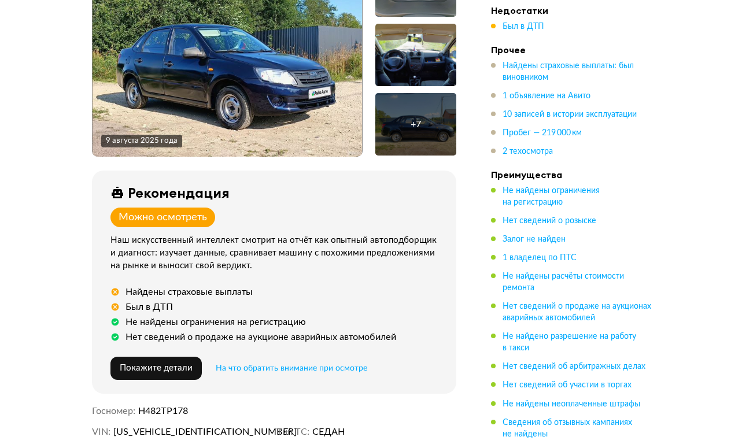
scroll to position [262, 0]
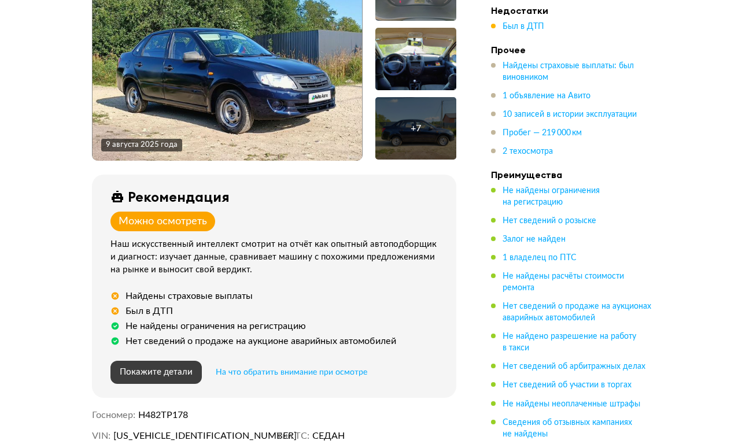
click at [189, 361] on button "Покажите детали" at bounding box center [156, 372] width 91 height 23
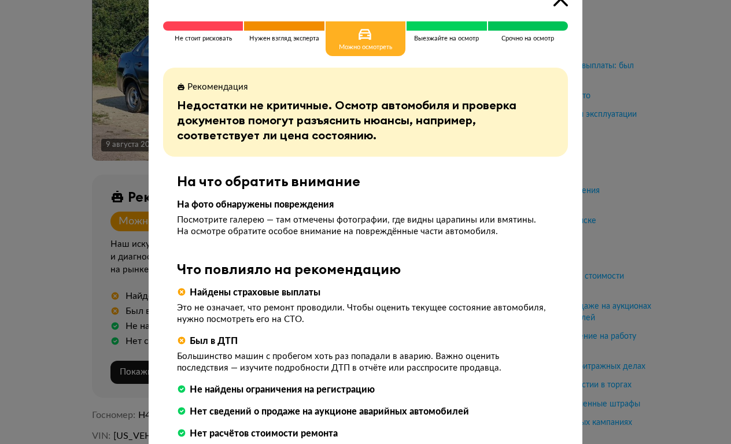
scroll to position [0, 0]
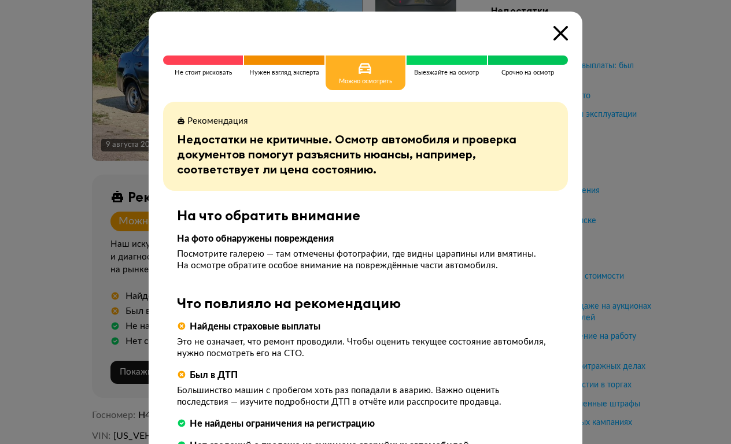
click at [378, 71] on div "Можно осмотреть" at bounding box center [366, 73] width 80 height 35
click at [512, 58] on span at bounding box center [528, 60] width 80 height 9
click at [437, 56] on span at bounding box center [447, 60] width 80 height 9
click at [307, 64] on span at bounding box center [284, 60] width 80 height 9
click at [201, 60] on span at bounding box center [203, 60] width 80 height 9
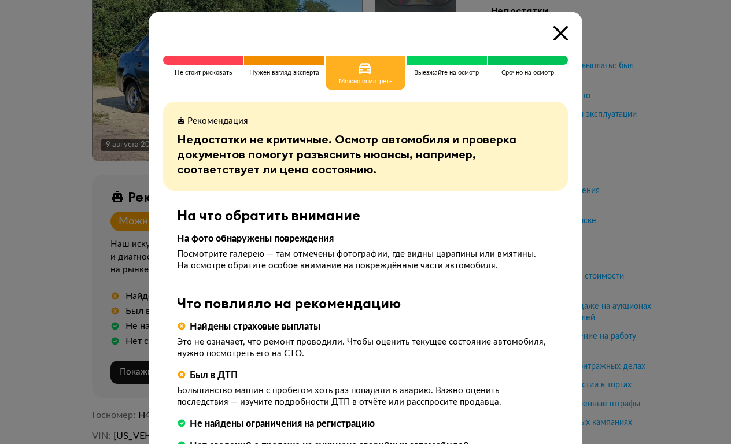
click at [562, 33] on icon at bounding box center [561, 33] width 14 height 14
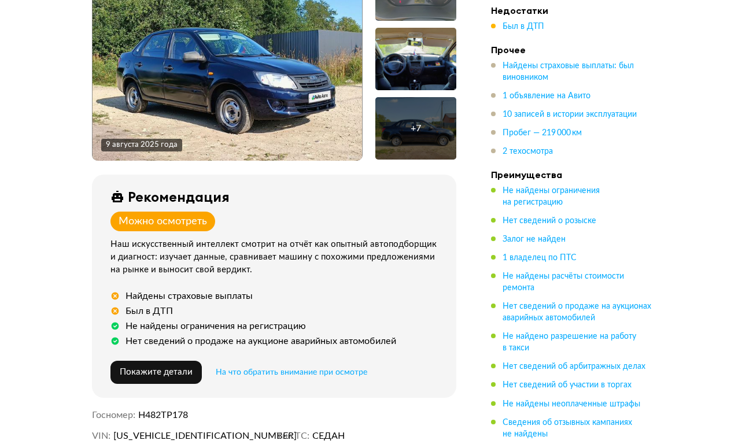
click at [337, 114] on img at bounding box center [228, 59] width 270 height 202
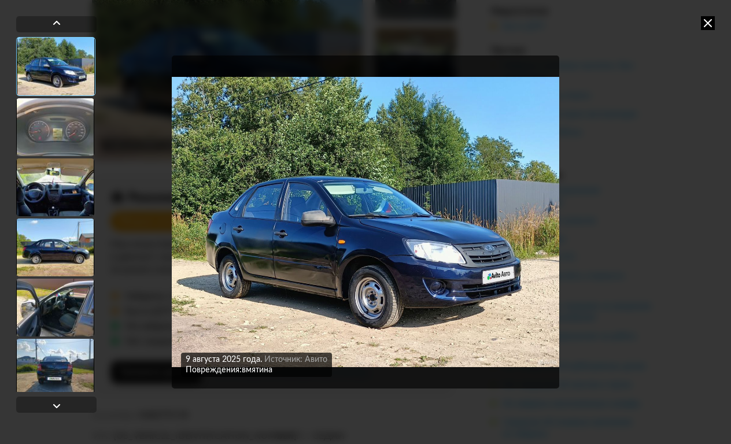
click at [57, 124] on div at bounding box center [55, 127] width 78 height 58
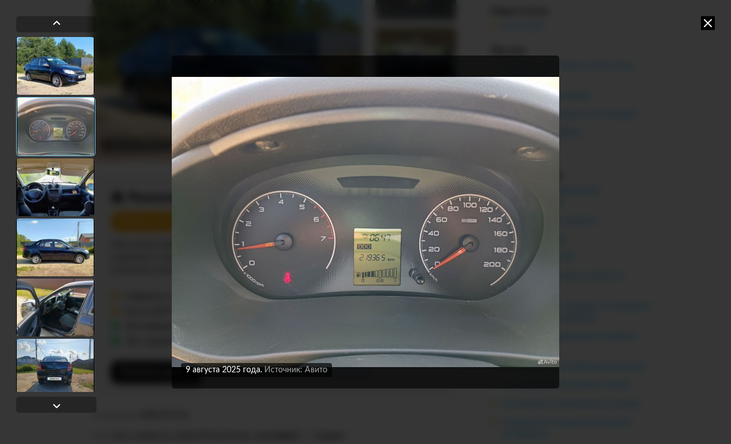
click at [57, 100] on div at bounding box center [55, 126] width 79 height 59
click at [57, 86] on div at bounding box center [55, 66] width 78 height 58
click at [53, 76] on div at bounding box center [55, 66] width 78 height 58
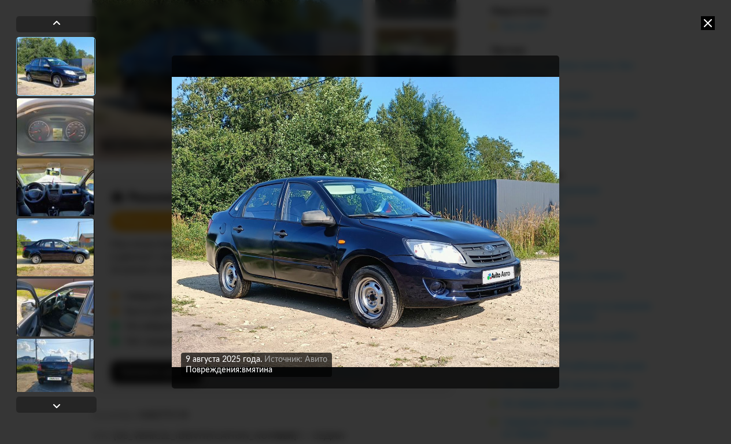
click at [72, 129] on div at bounding box center [55, 127] width 78 height 58
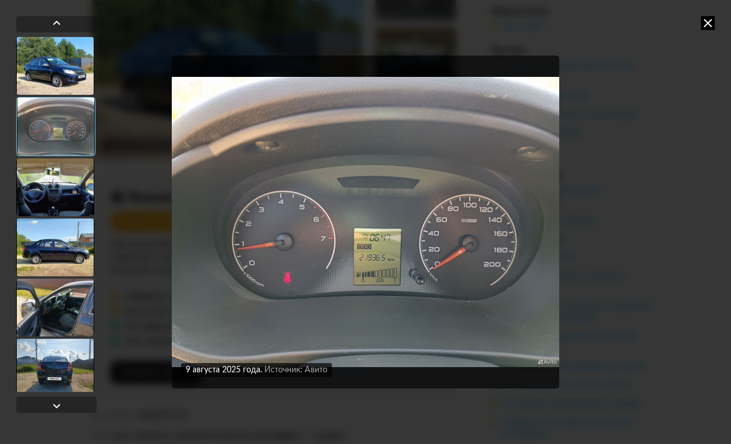
click at [72, 179] on div at bounding box center [55, 188] width 78 height 58
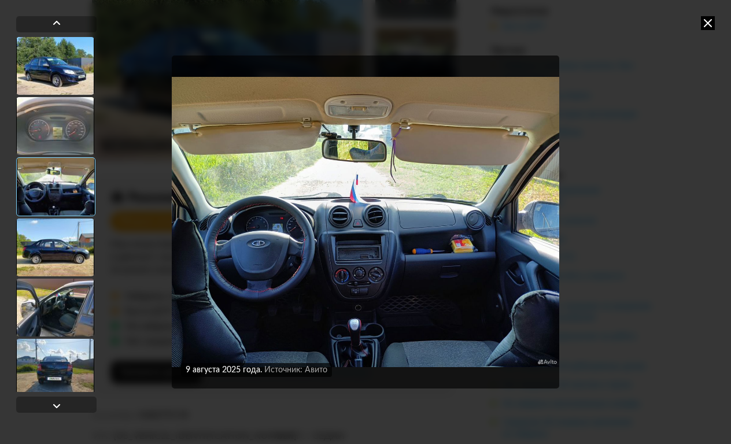
click at [78, 235] on div at bounding box center [55, 248] width 78 height 58
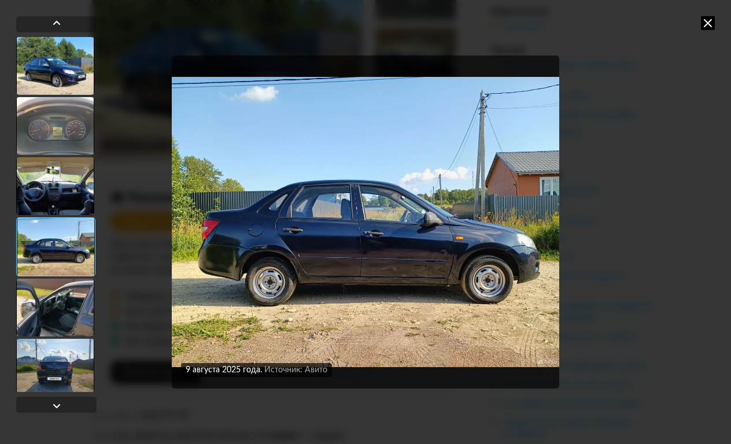
click at [89, 312] on div at bounding box center [55, 308] width 78 height 58
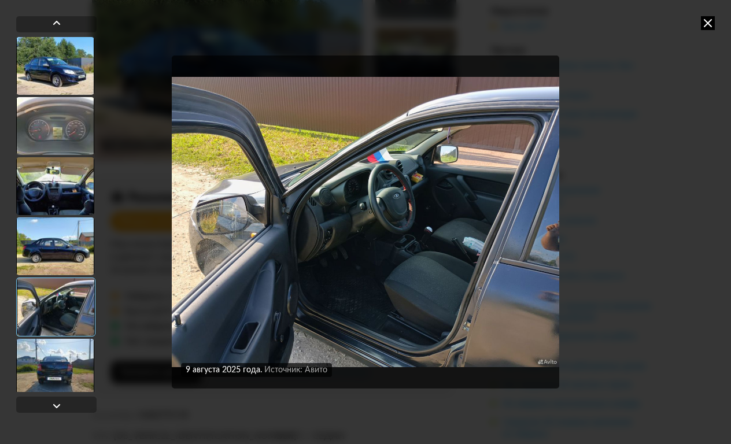
click at [76, 364] on div at bounding box center [55, 368] width 78 height 58
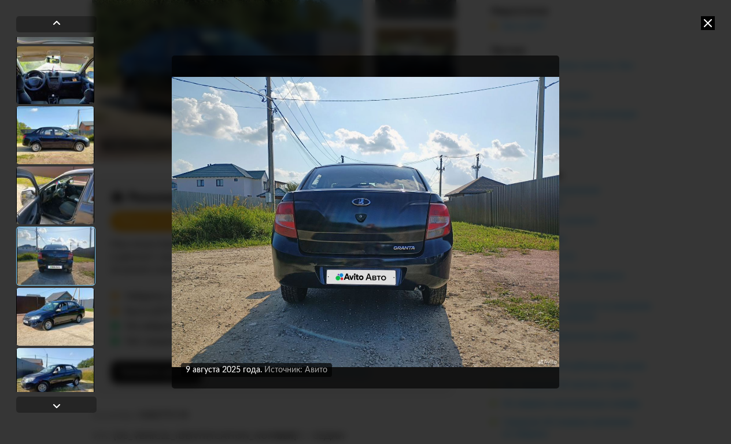
scroll to position [112, 0]
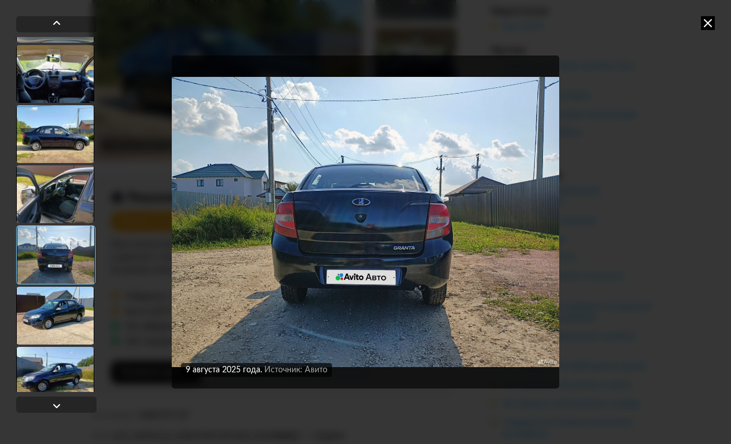
click at [71, 307] on div at bounding box center [55, 316] width 78 height 58
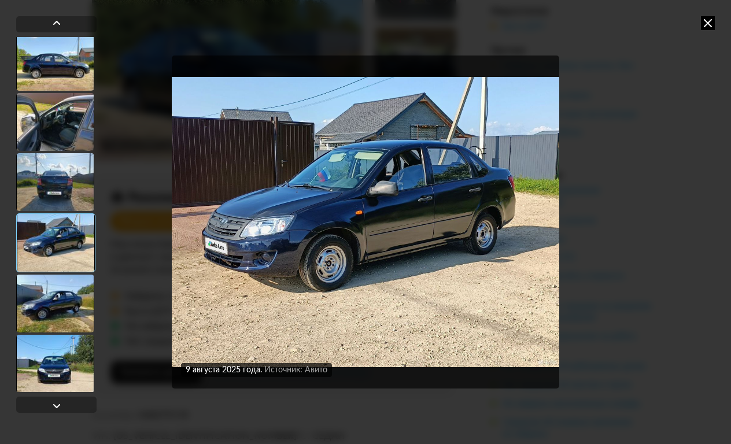
scroll to position [193, 0]
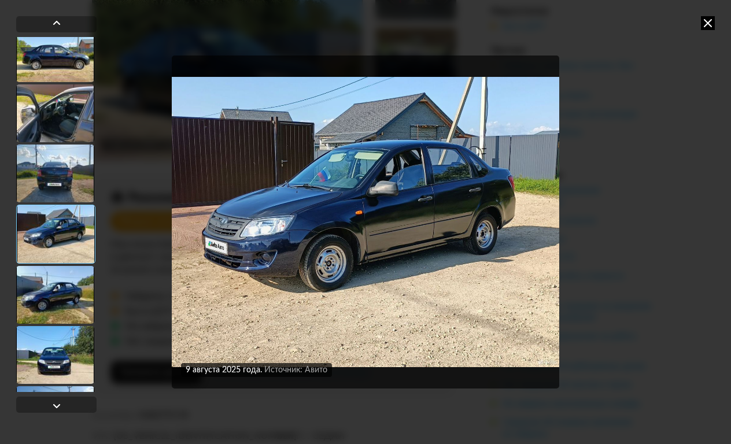
click at [69, 307] on div at bounding box center [55, 295] width 78 height 58
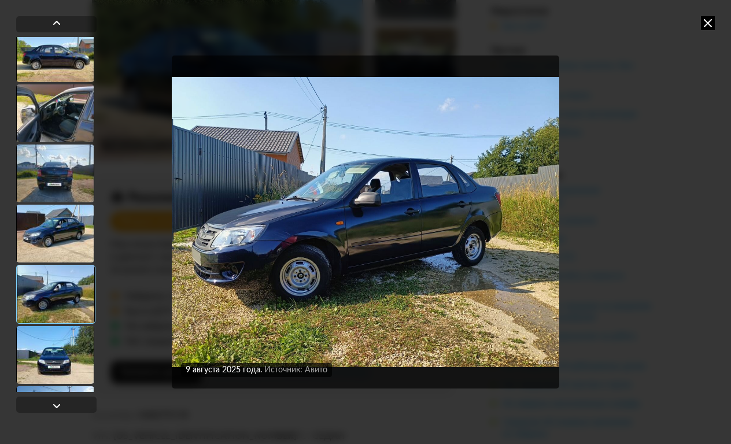
click at [72, 341] on div at bounding box center [55, 355] width 78 height 58
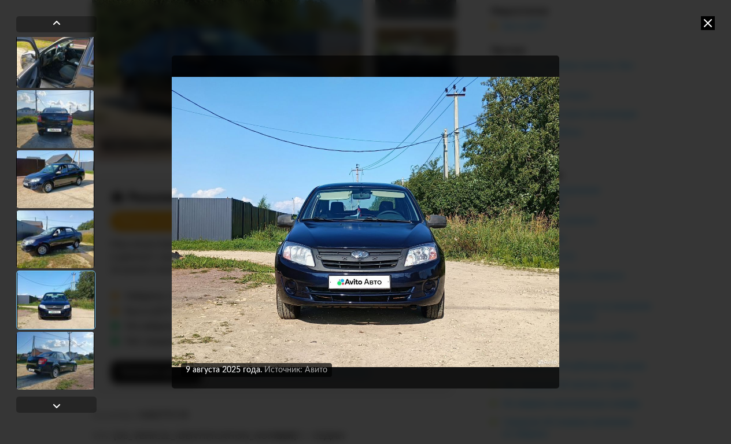
scroll to position [248, 0]
click at [78, 364] on div at bounding box center [55, 361] width 78 height 58
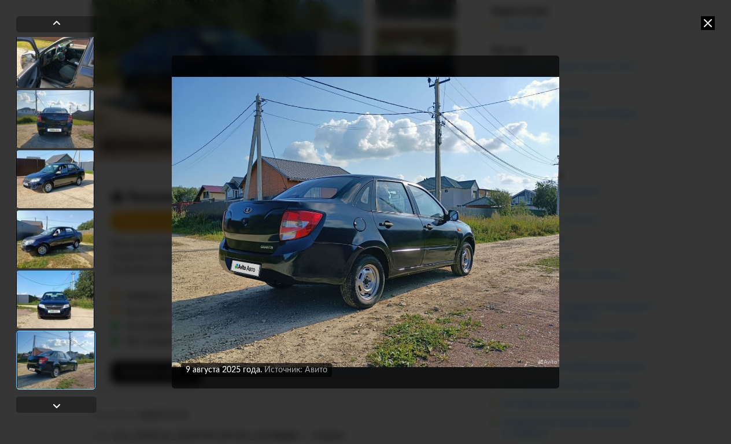
click at [710, 17] on icon at bounding box center [708, 23] width 14 height 14
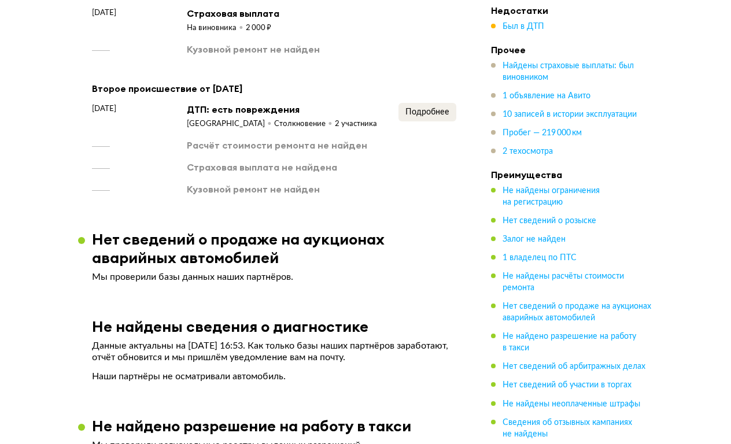
scroll to position [1362, 0]
